Goal: Information Seeking & Learning: Learn about a topic

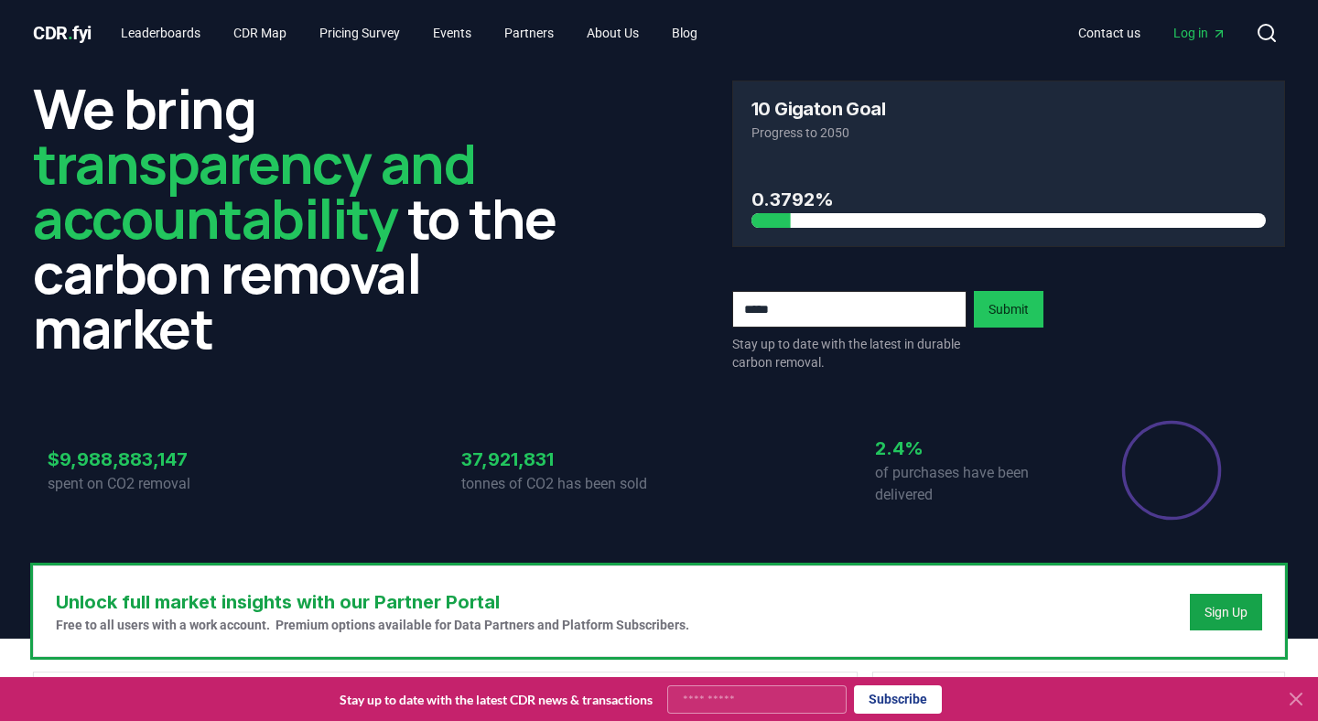
scroll to position [1658, 0]
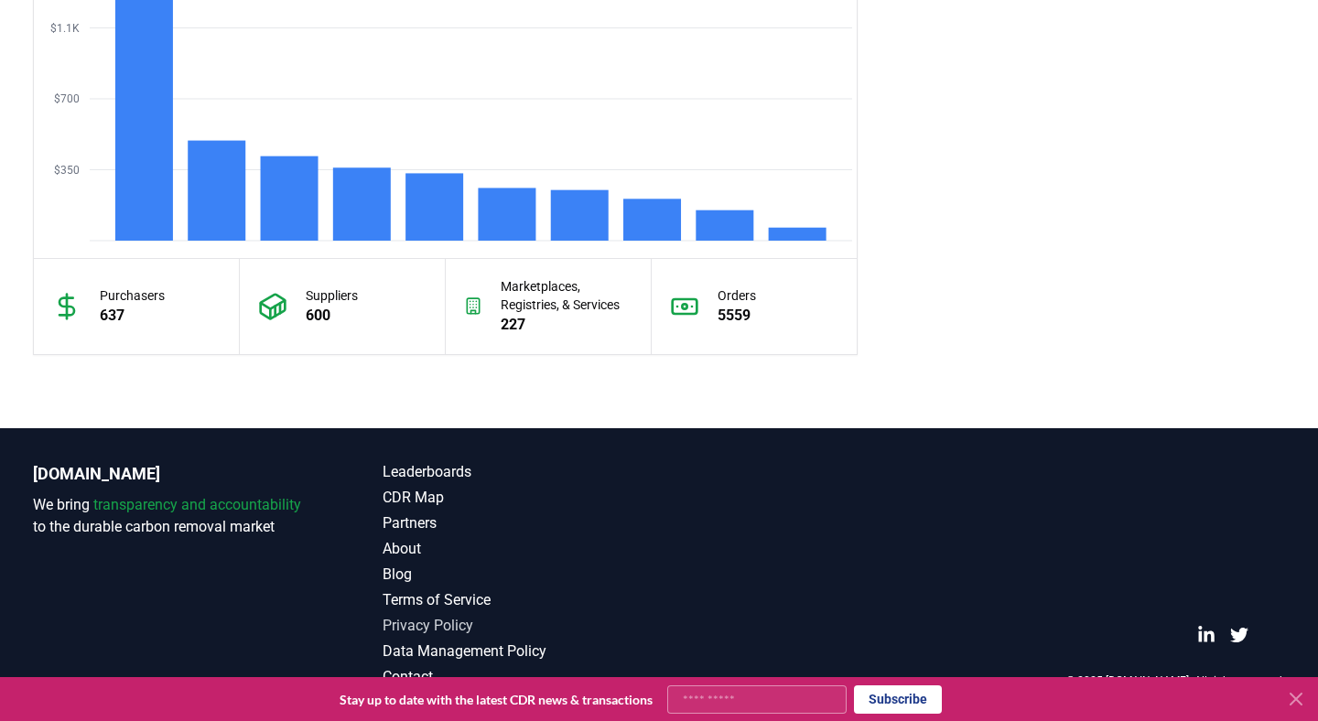
click at [414, 623] on link "Privacy Policy" at bounding box center [521, 626] width 276 height 22
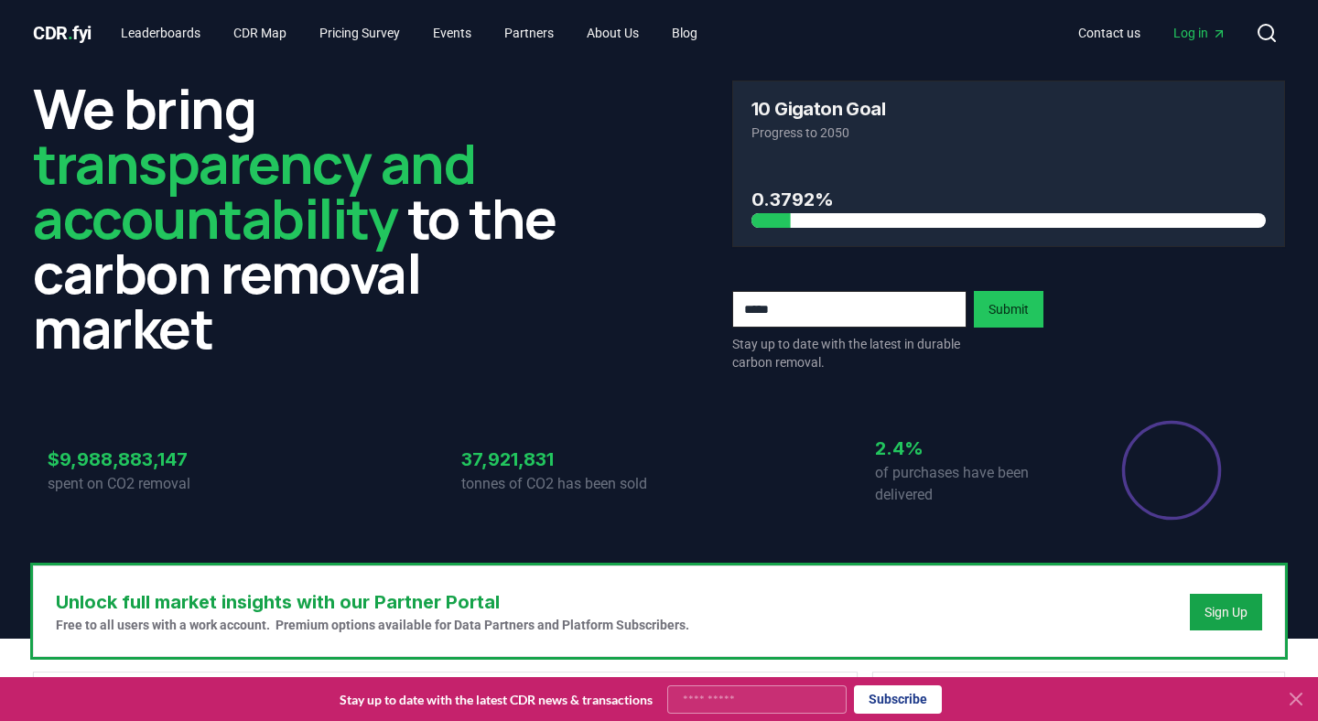
scroll to position [1658, 0]
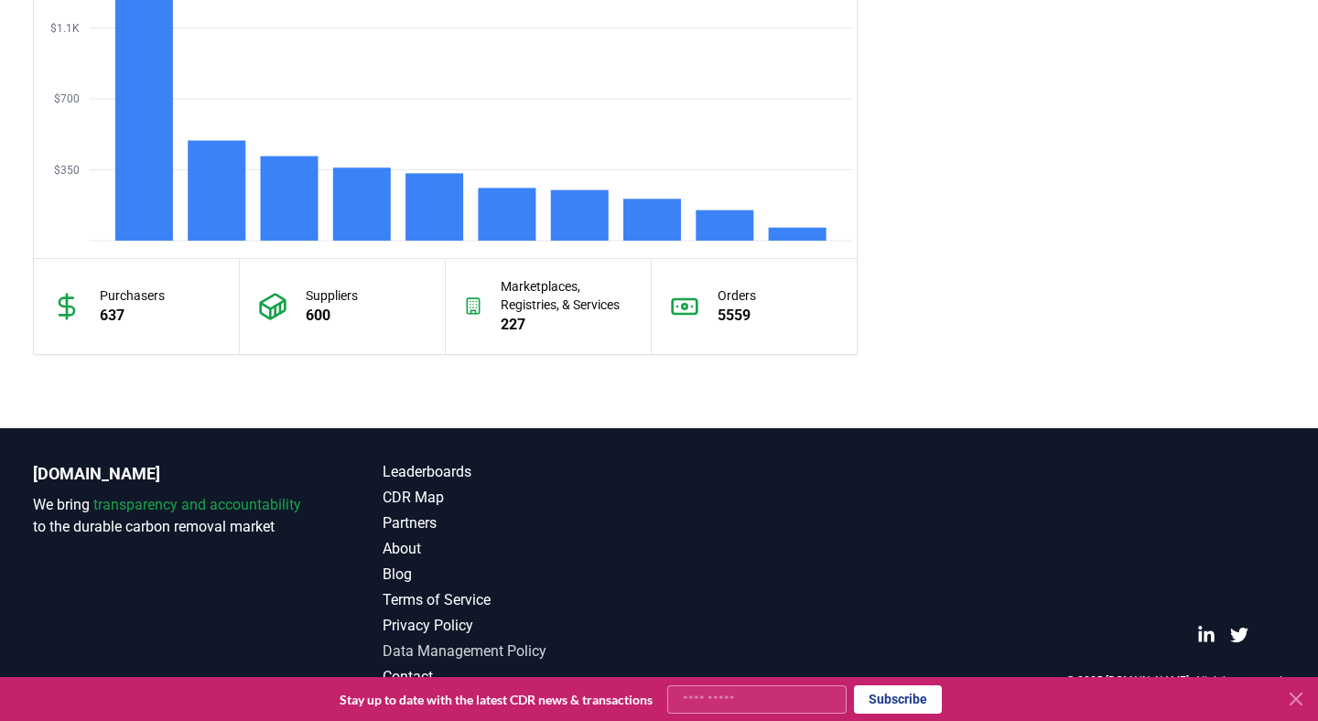
click at [446, 648] on link "Data Management Policy" at bounding box center [521, 652] width 276 height 22
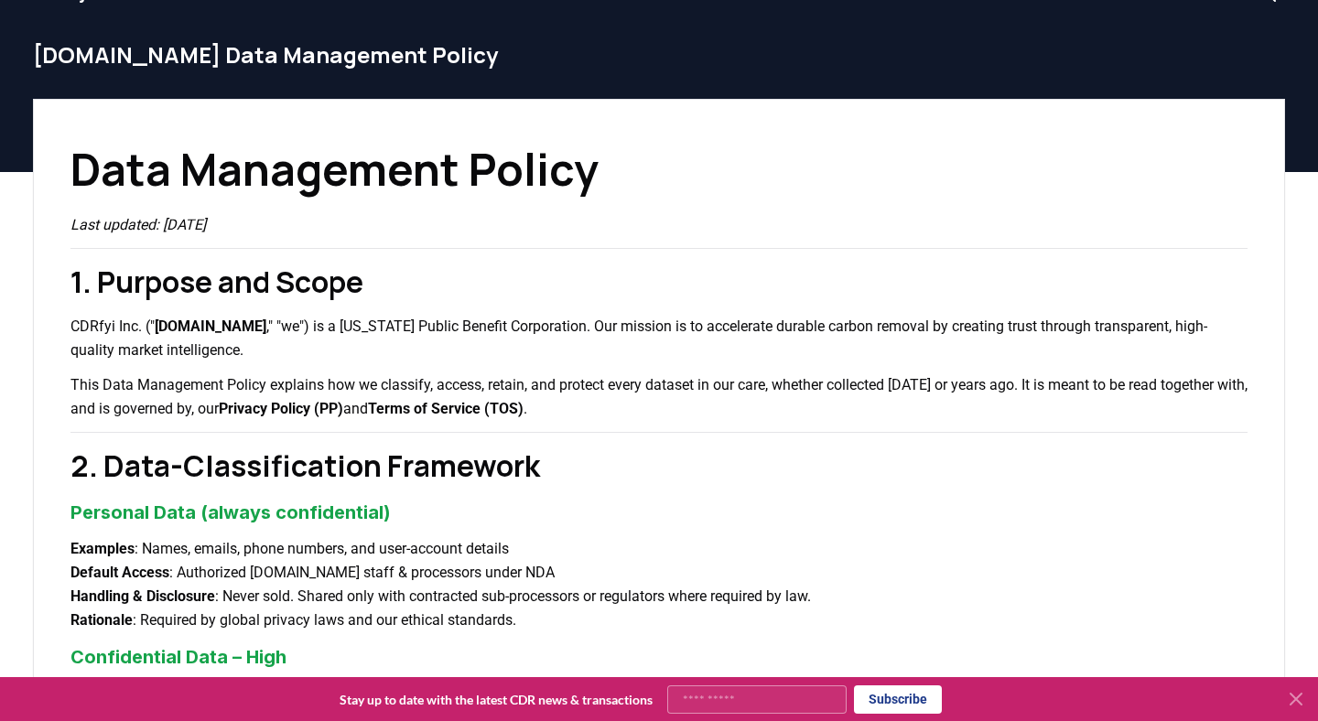
scroll to position [43, 0]
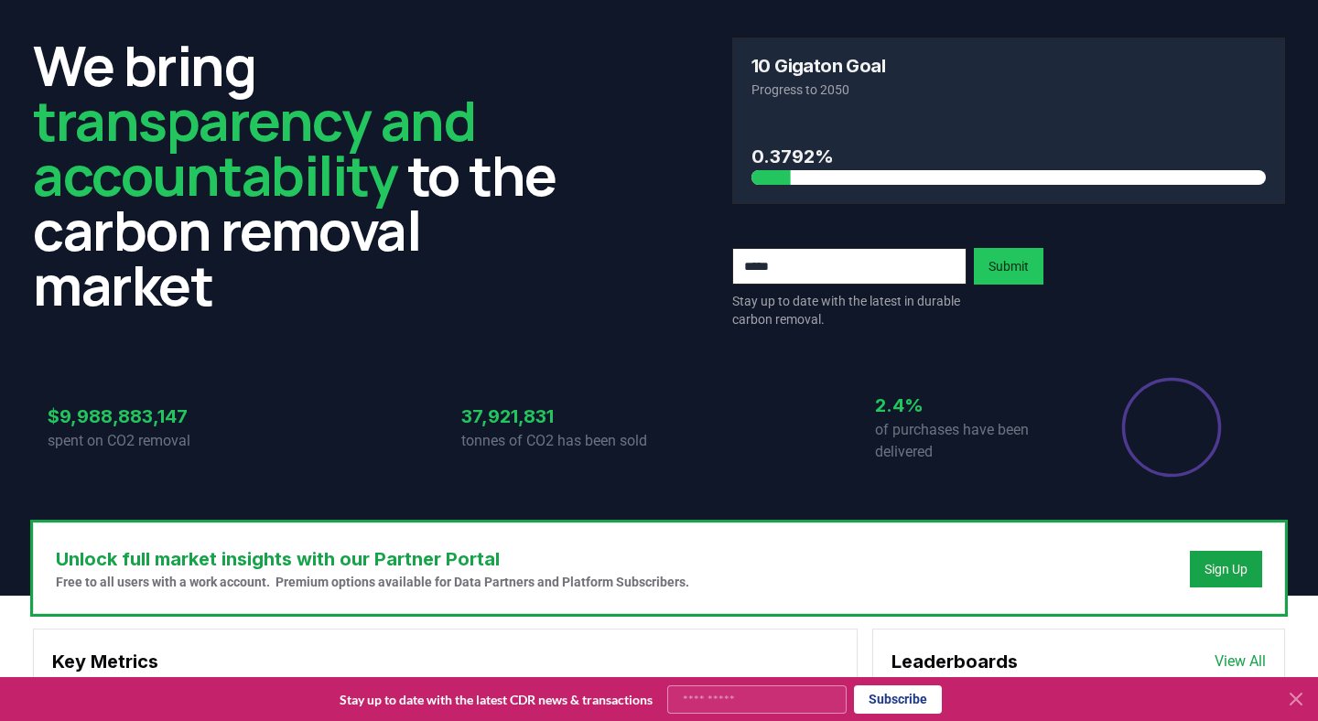
scroll to position [1658, 0]
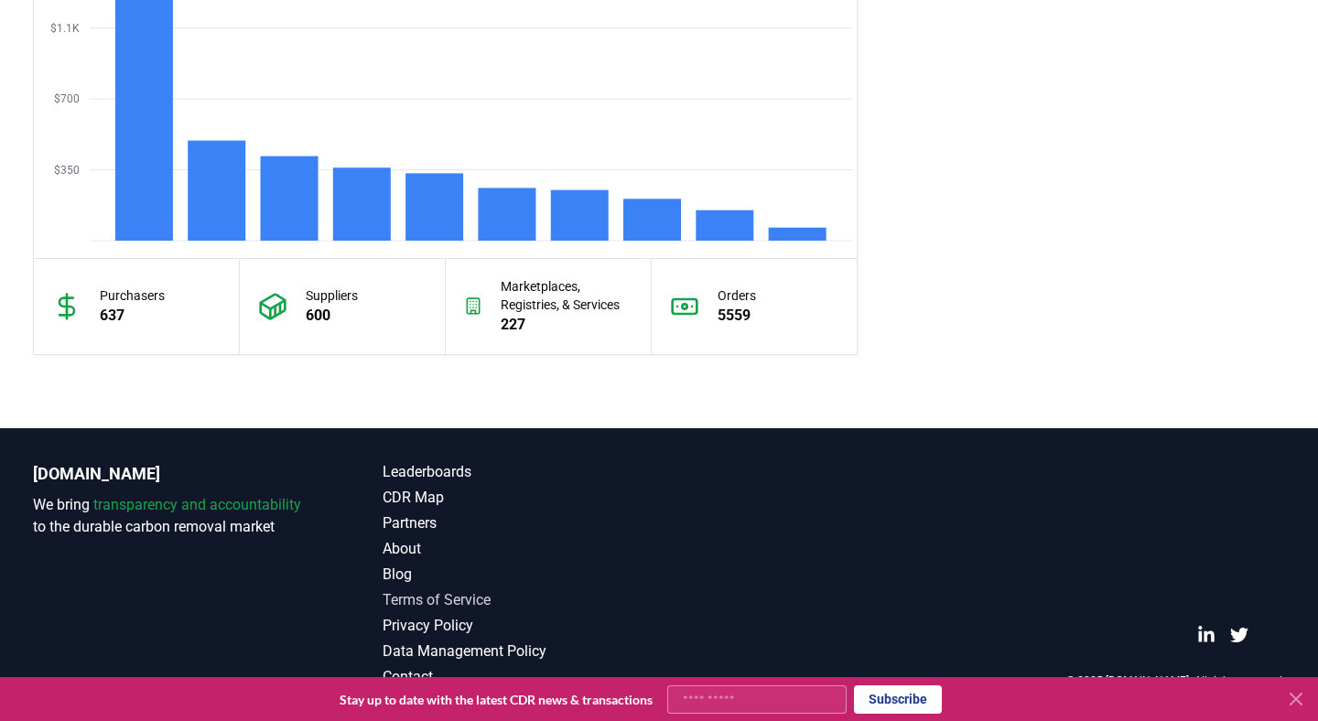
click at [438, 601] on link "Terms of Service" at bounding box center [521, 601] width 276 height 22
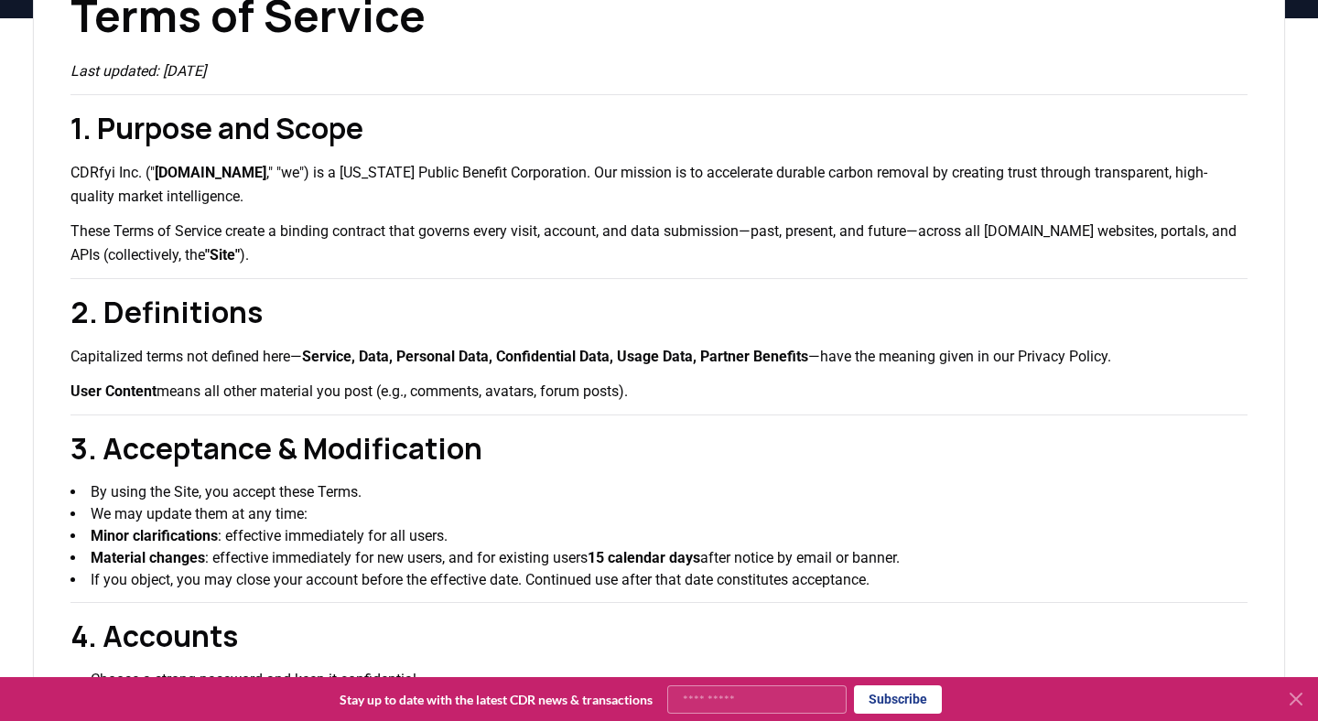
scroll to position [188, 0]
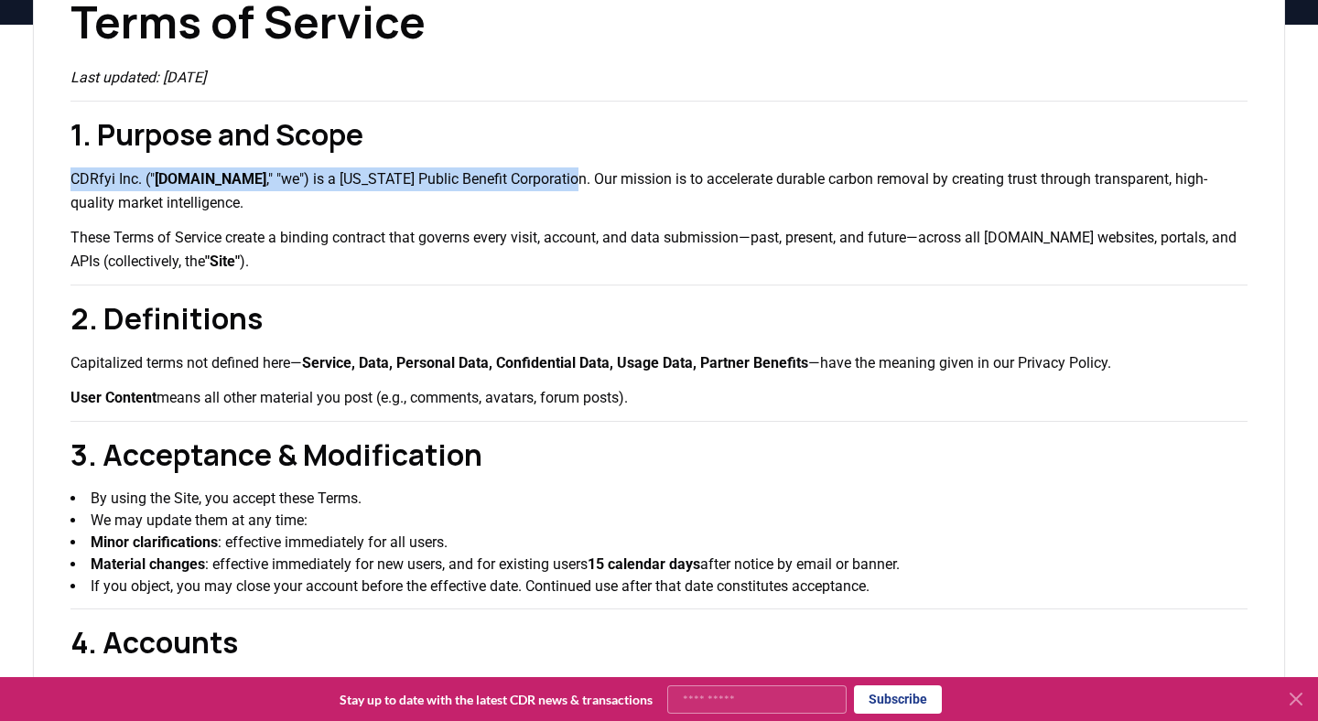
drag, startPoint x: 71, startPoint y: 179, endPoint x: 539, endPoint y: 182, distance: 467.8
click at [539, 182] on p "CDRfyi Inc. (" CDR.fyi ," "we") is a Delaware Public Benefit Corporation. Our m…" at bounding box center [658, 192] width 1177 height 48
copy p "CDRfyi Inc. (" CDR.fyi ," "we") is a Delaware Public Benefit Corporation."
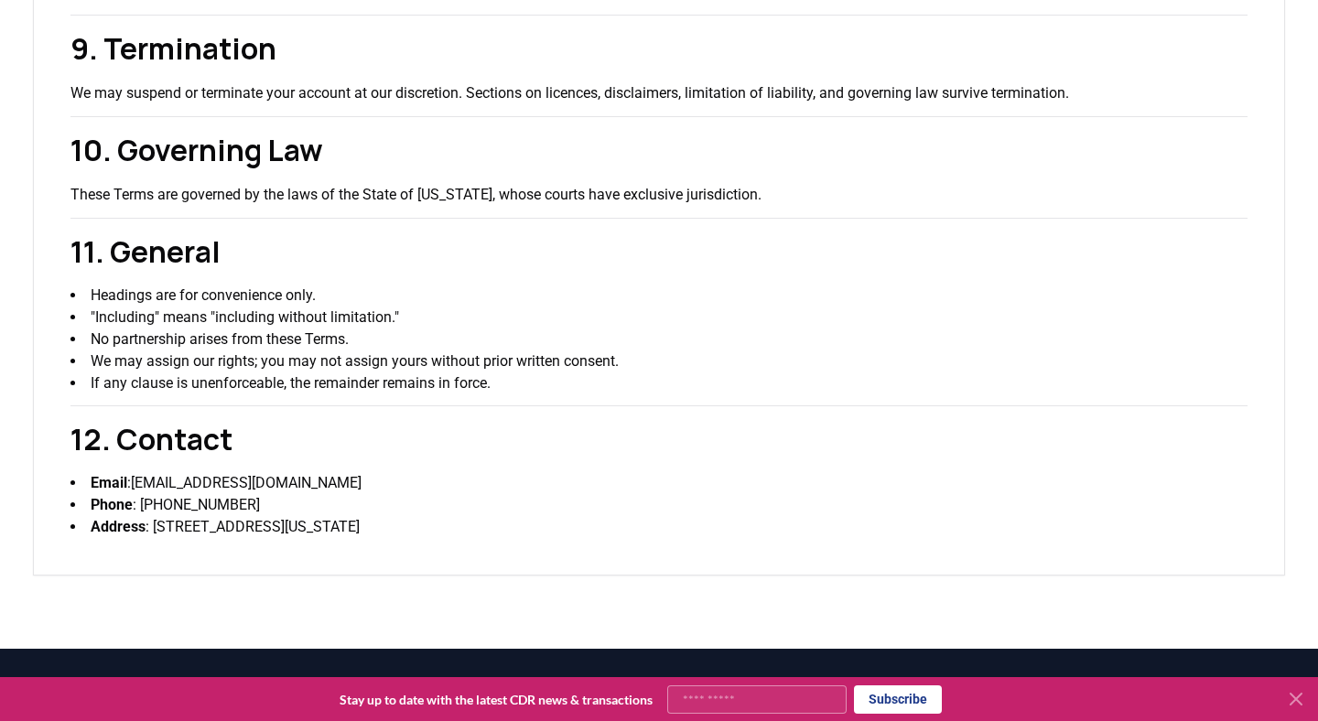
scroll to position [2472, 0]
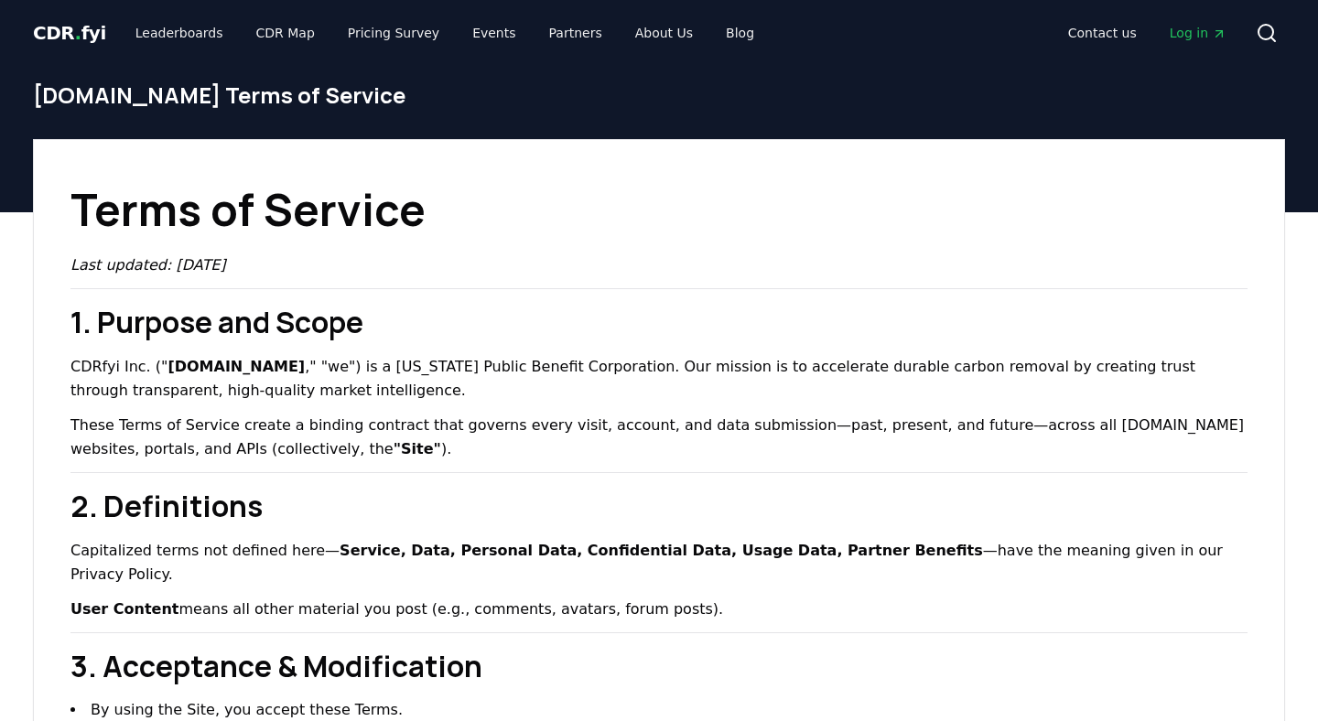
scroll to position [2472, 0]
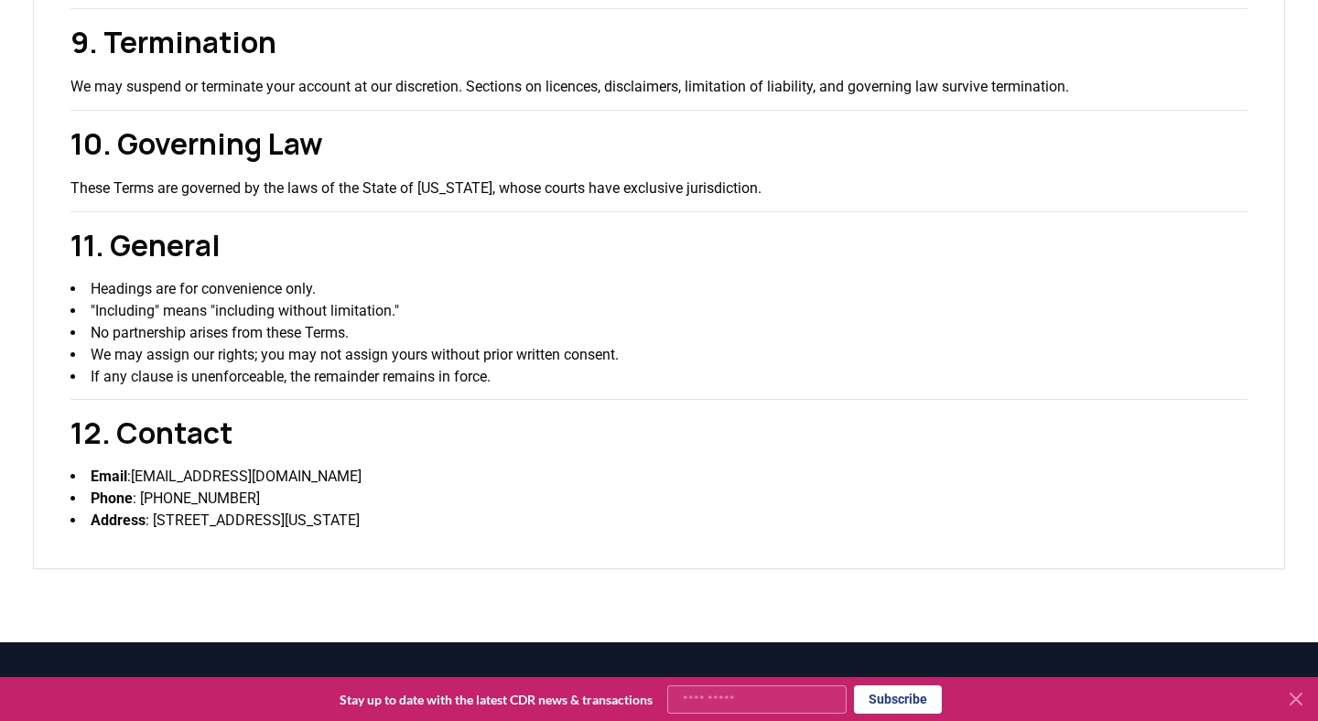
click at [734, 280] on li "Headings are for convenience only." at bounding box center [658, 289] width 1177 height 22
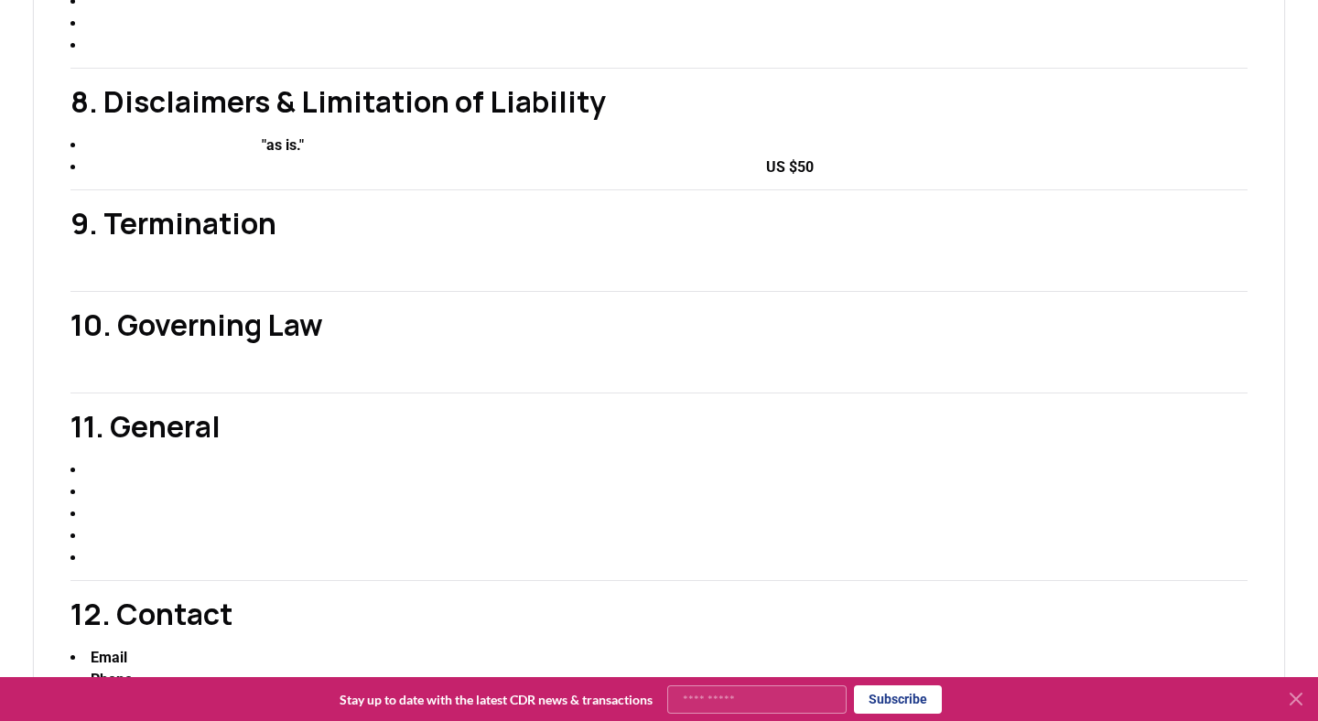
scroll to position [2684, 0]
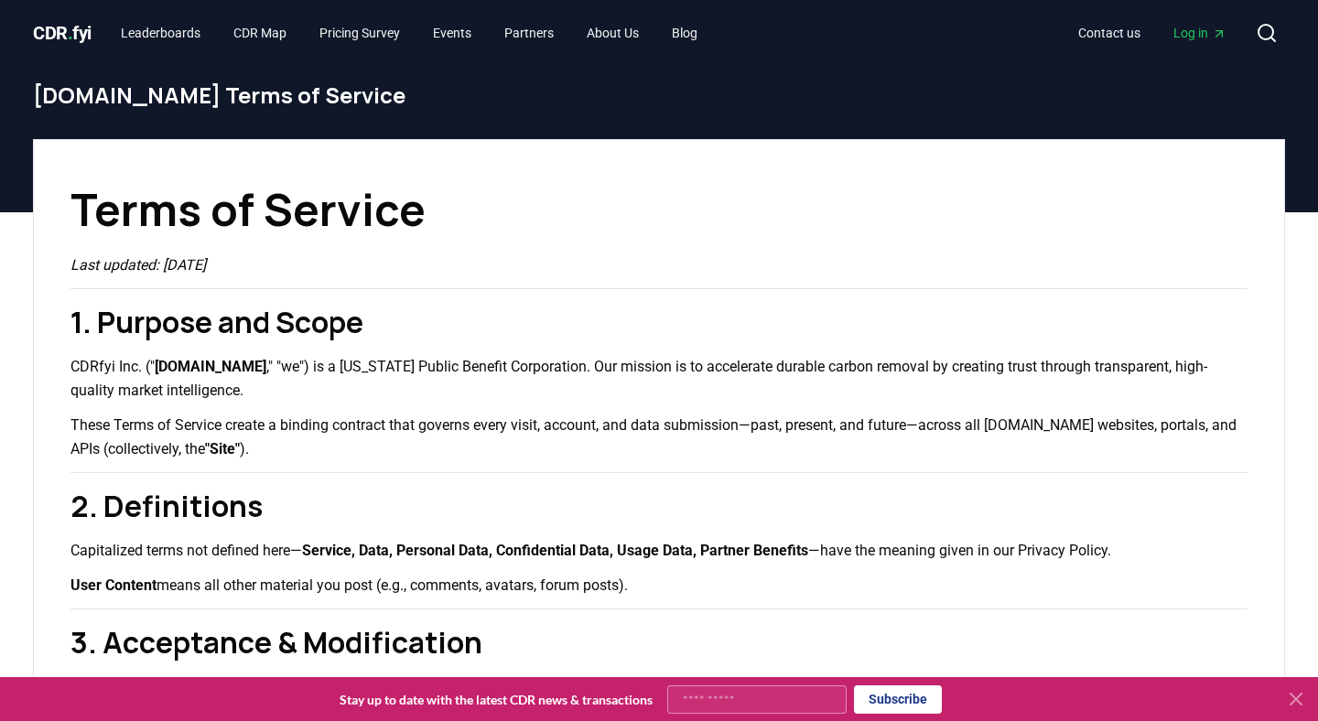
scroll to position [5, 0]
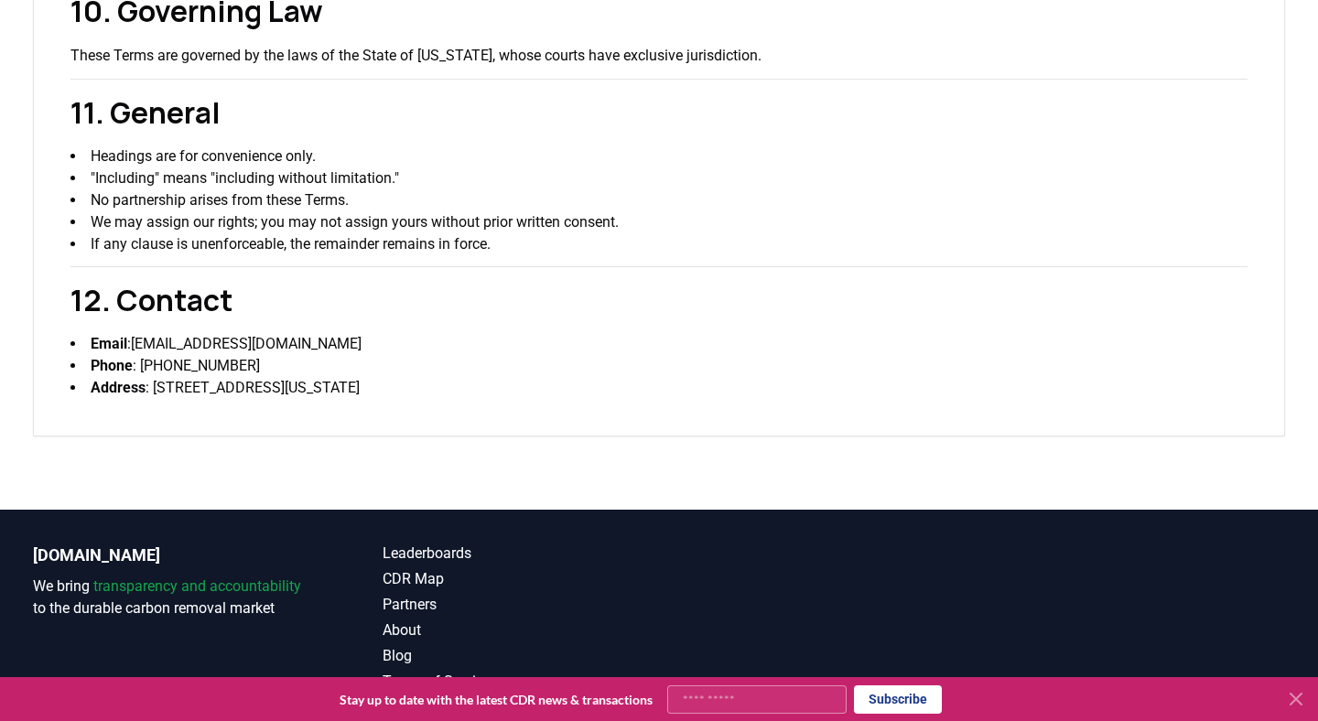
scroll to position [2684, 0]
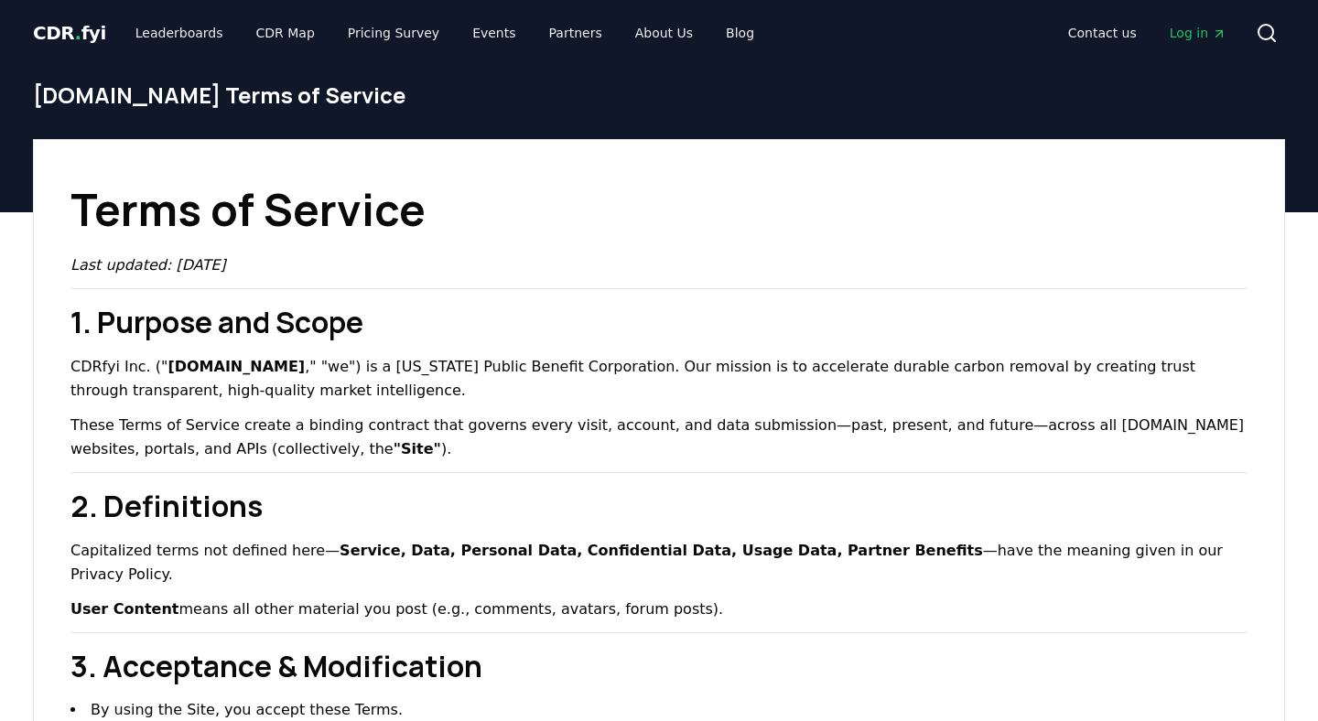
scroll to position [2684, 0]
